Goal: Task Accomplishment & Management: Manage account settings

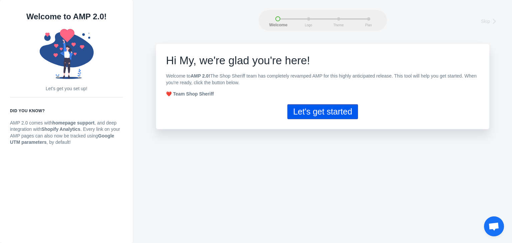
click at [323, 109] on button "Let's get started" at bounding box center [322, 111] width 70 height 15
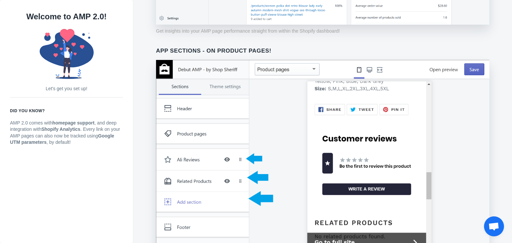
scroll to position [535, 0]
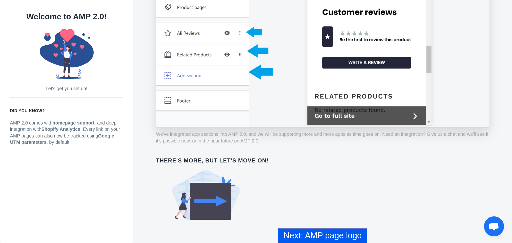
click at [316, 235] on button "Next: AMP page logo" at bounding box center [322, 235] width 89 height 15
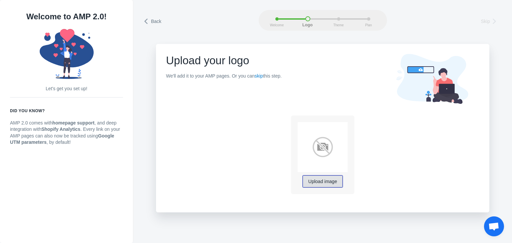
click at [310, 183] on span "Upload image" at bounding box center [322, 181] width 29 height 5
click at [274, 17] on div "Welcome Logo Theme Plan" at bounding box center [323, 20] width 128 height 21
click at [149, 21] on icon at bounding box center [146, 21] width 7 height 7
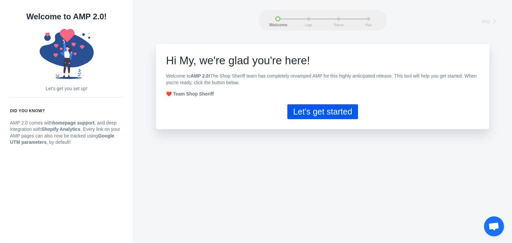
click at [300, 110] on button "Let's get started" at bounding box center [322, 111] width 70 height 15
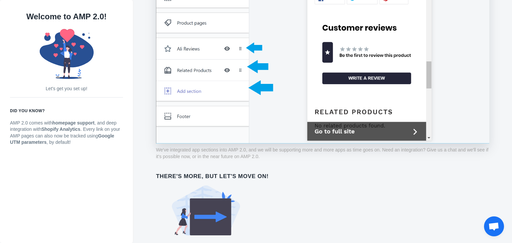
scroll to position [535, 0]
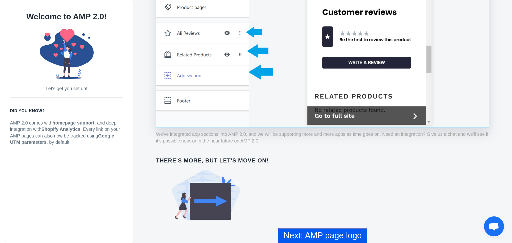
click at [313, 231] on button "Next: AMP page logo" at bounding box center [322, 235] width 89 height 15
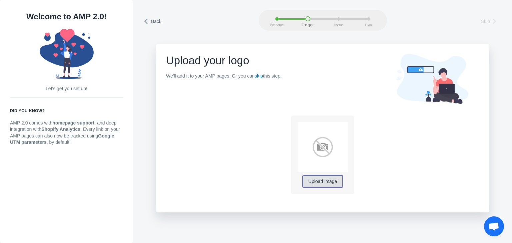
click at [323, 179] on span "Upload image" at bounding box center [322, 181] width 29 height 5
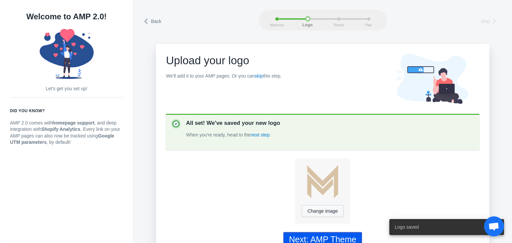
scroll to position [15, 0]
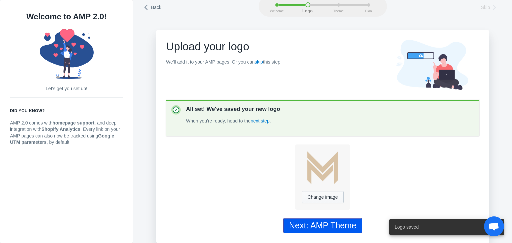
click at [324, 223] on div "Next: AMP Theme" at bounding box center [322, 226] width 67 height 10
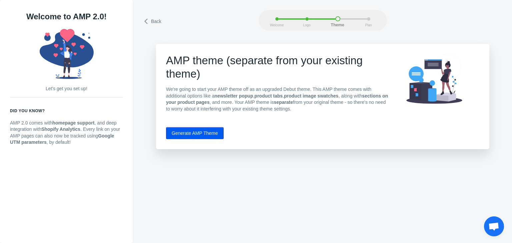
click at [205, 135] on button "Generate AMP Theme" at bounding box center [195, 133] width 58 height 12
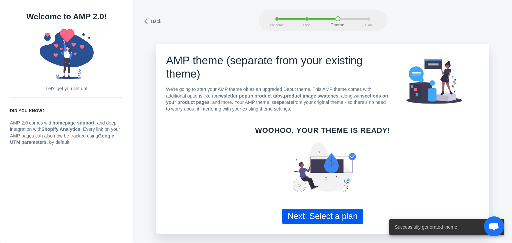
click at [330, 219] on button "Next: Select a plan" at bounding box center [322, 216] width 81 height 15
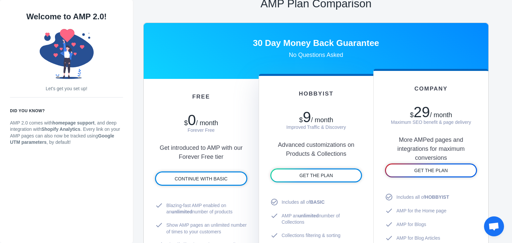
scroll to position [315, 0]
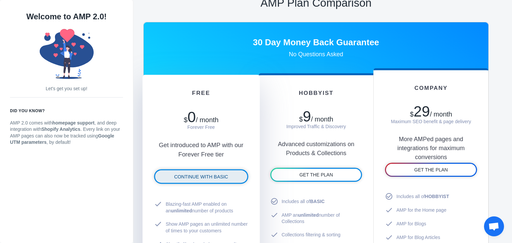
click at [217, 179] on link "CONTINUE WITH BASIC" at bounding box center [201, 176] width 92 height 13
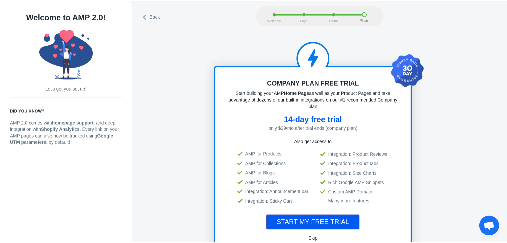
scroll to position [0, 0]
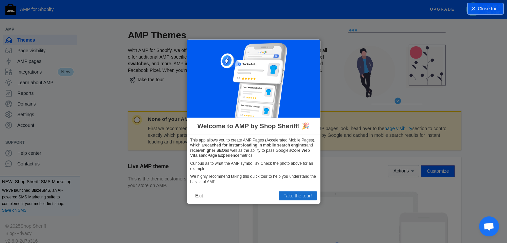
click at [288, 195] on button "Take the tour!" at bounding box center [298, 196] width 38 height 9
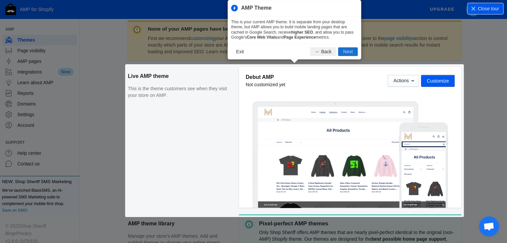
click at [342, 53] on button "Next" at bounding box center [348, 51] width 20 height 9
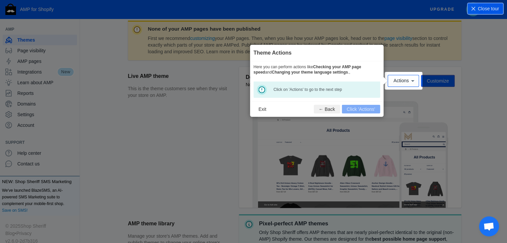
scroll to position [98, 0]
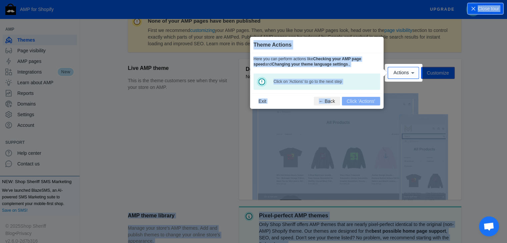
drag, startPoint x: 331, startPoint y: 95, endPoint x: 416, endPoint y: 65, distance: 89.4
click at [416, 65] on body "AMP for Shopify Upgrade M Maklenn Free plan AMP Themes Page visibility AMP page…" at bounding box center [253, 23] width 507 height 243
click at [405, 73] on span "Actions" at bounding box center [400, 72] width 15 height 5
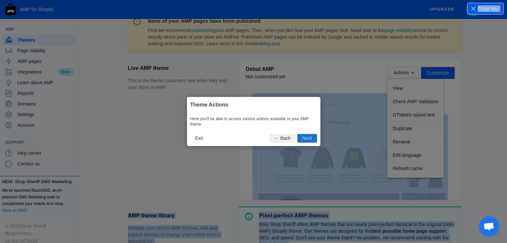
click at [309, 139] on button "Next" at bounding box center [307, 138] width 20 height 9
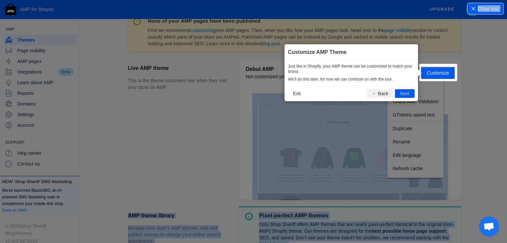
scroll to position [99, 0]
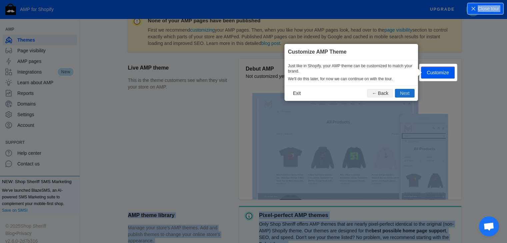
click at [410, 96] on button "Next" at bounding box center [405, 93] width 20 height 9
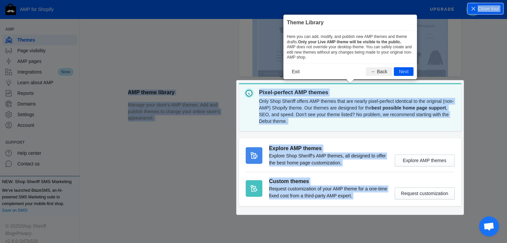
scroll to position [222, 0]
click at [389, 113] on section "AMP theme library Manage your store's AMP themes. Add and publish themes to cha…" at bounding box center [294, 148] width 333 height 130
click at [400, 69] on button "Next" at bounding box center [404, 71] width 20 height 9
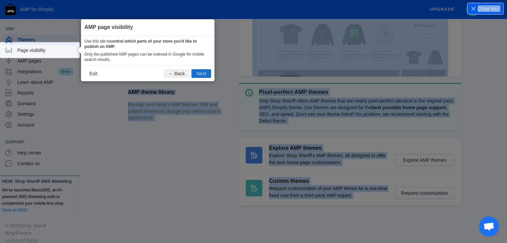
click at [203, 72] on button "Next" at bounding box center [201, 73] width 20 height 9
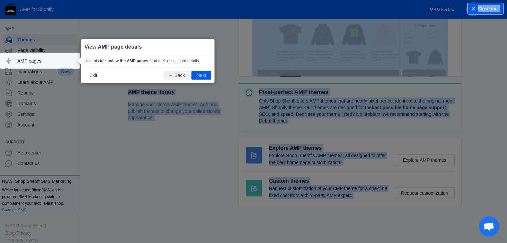
click at [203, 72] on button "Next" at bounding box center [201, 75] width 20 height 9
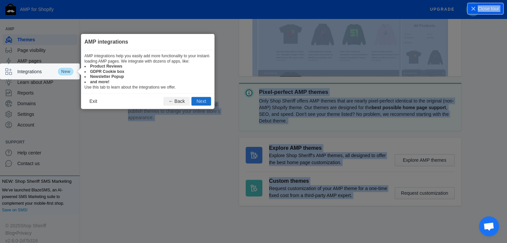
click at [200, 98] on button "Next" at bounding box center [201, 101] width 20 height 9
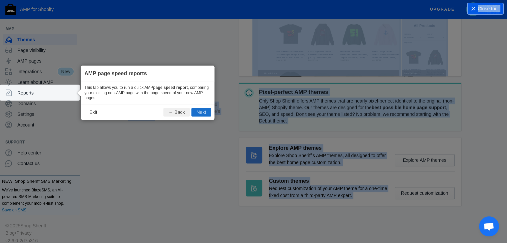
click at [200, 111] on button "Next" at bounding box center [201, 112] width 20 height 9
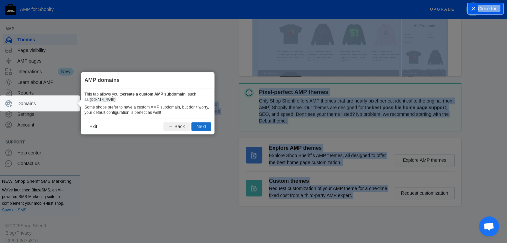
click at [200, 125] on button "Next" at bounding box center [201, 127] width 20 height 9
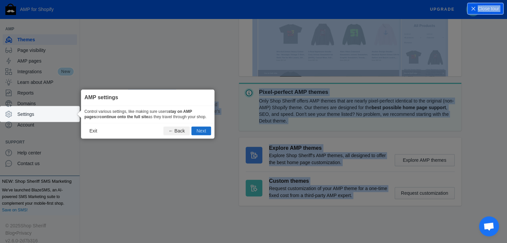
click at [201, 131] on button "Next" at bounding box center [201, 131] width 20 height 9
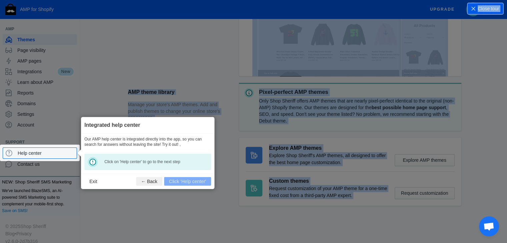
scroll to position [1, 0]
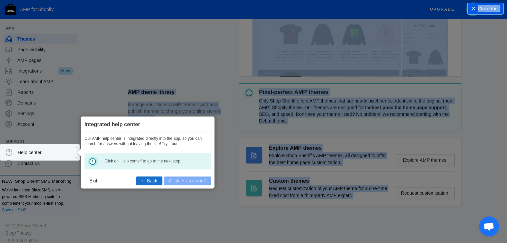
click at [150, 181] on button "← Back" at bounding box center [149, 181] width 26 height 9
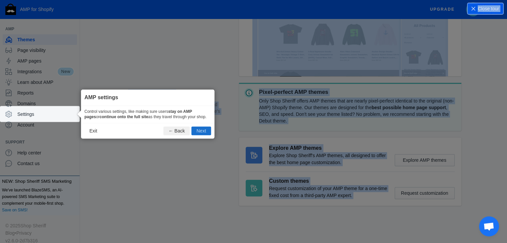
click at [201, 130] on button "Next" at bounding box center [201, 131] width 20 height 9
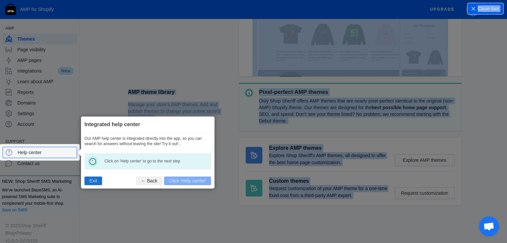
click at [93, 180] on button "Exit" at bounding box center [93, 181] width 18 height 9
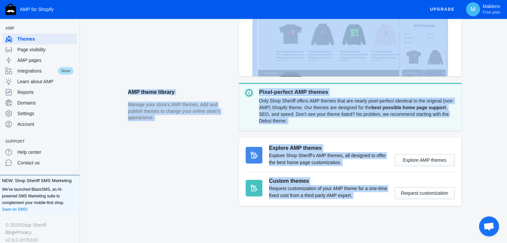
scroll to position [0, 0]
click at [49, 71] on span "Integrations" at bounding box center [37, 71] width 40 height 7
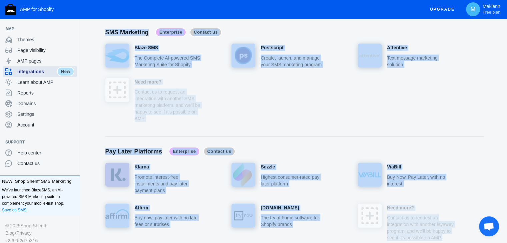
scroll to position [2268, 0]
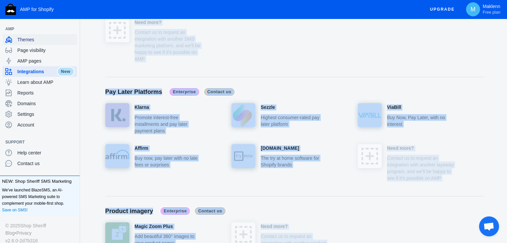
click at [21, 38] on span "Themes" at bounding box center [45, 39] width 57 height 7
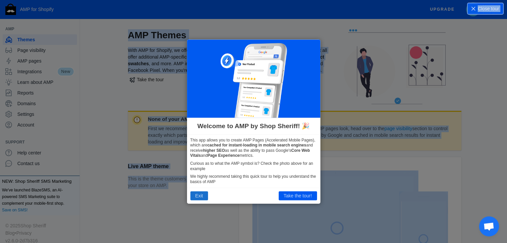
click at [193, 199] on button "Exit" at bounding box center [199, 196] width 18 height 9
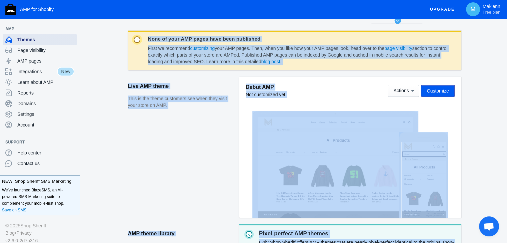
scroll to position [80, 0]
click at [409, 89] on span "Actions" at bounding box center [400, 91] width 15 height 5
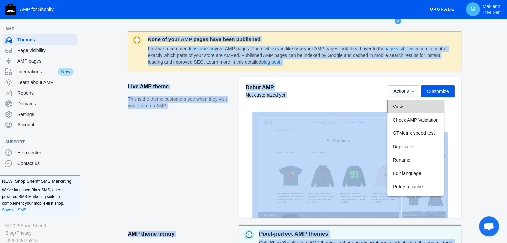
click at [406, 108] on button "View" at bounding box center [415, 106] width 56 height 13
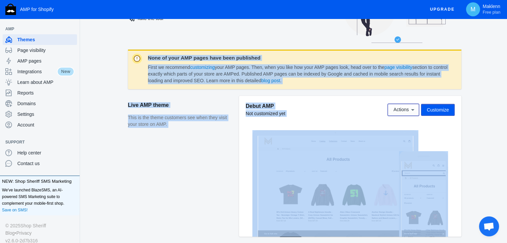
scroll to position [58, 0]
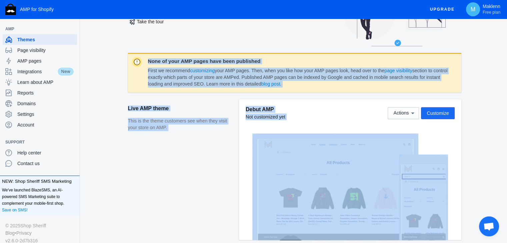
click at [440, 112] on span "Customize" at bounding box center [438, 113] width 22 height 5
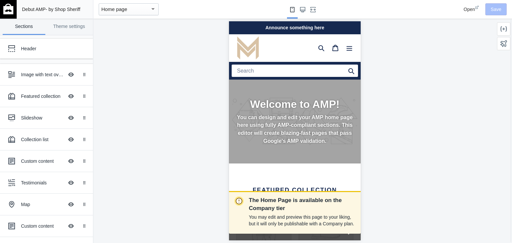
click at [121, 12] on mat-select-trigger "Home page" at bounding box center [114, 9] width 26 height 6
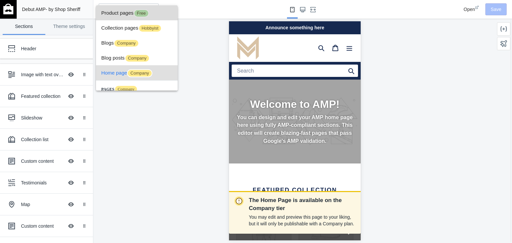
click at [128, 11] on span "Product pages Free" at bounding box center [136, 12] width 71 height 15
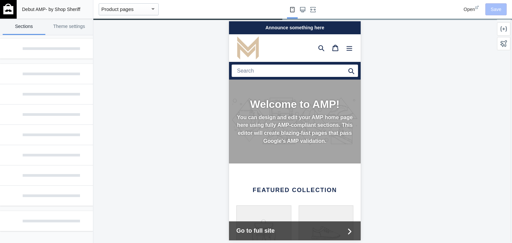
scroll to position [0, 112]
click at [131, 10] on mat-select-trigger "Product pages" at bounding box center [117, 9] width 32 height 6
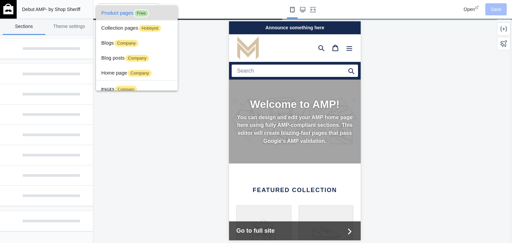
scroll to position [0, 9]
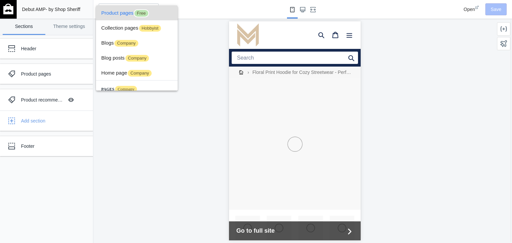
click at [404, 87] on div at bounding box center [256, 121] width 512 height 243
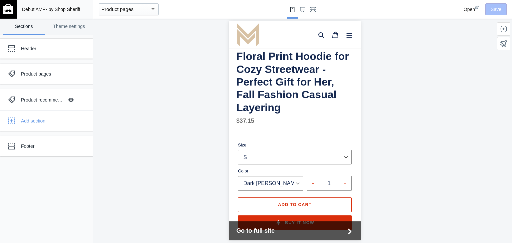
scroll to position [109, 0]
